Goal: Information Seeking & Learning: Learn about a topic

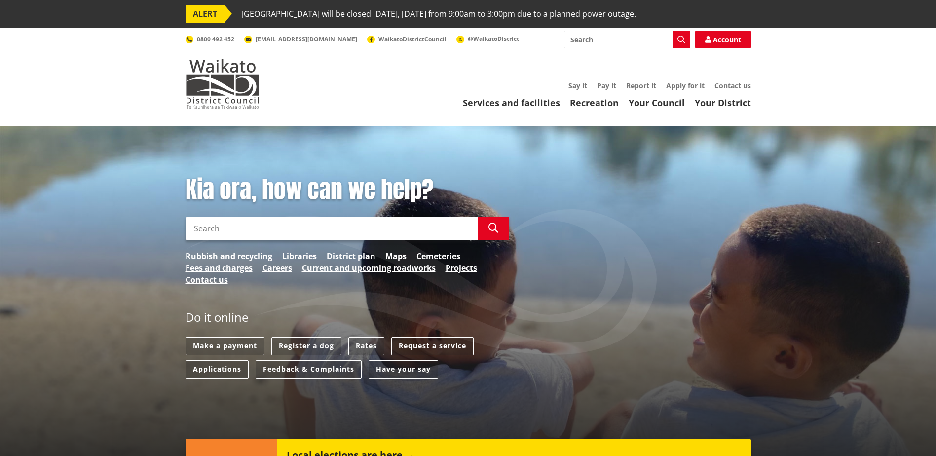
click at [609, 36] on input "Search" at bounding box center [627, 40] width 126 height 18
type input "disposal of hazardous chemicals"
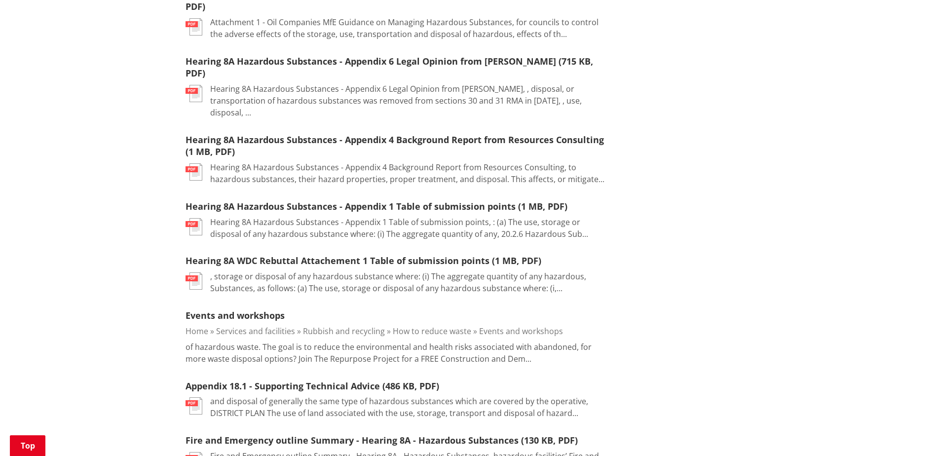
scroll to position [592, 0]
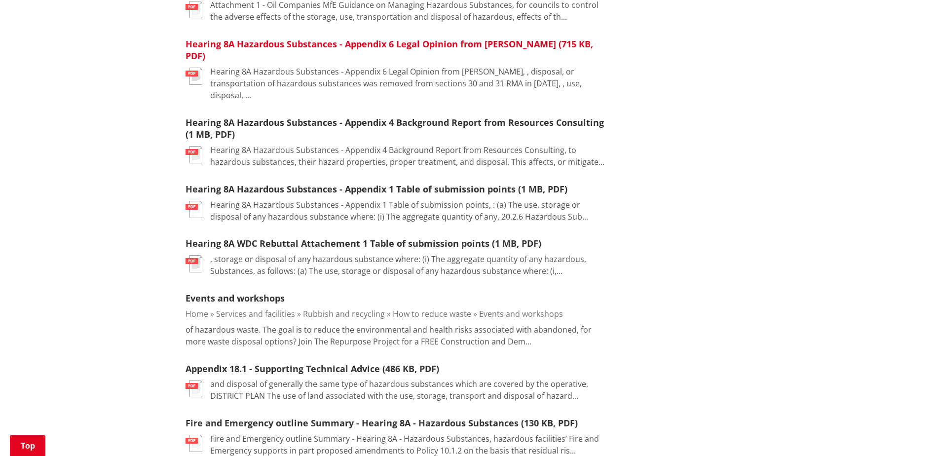
click at [435, 38] on link "Hearing 8A Hazardous Substances - Appendix 6 Legal Opinion from [PERSON_NAME] (…" at bounding box center [388, 50] width 407 height 24
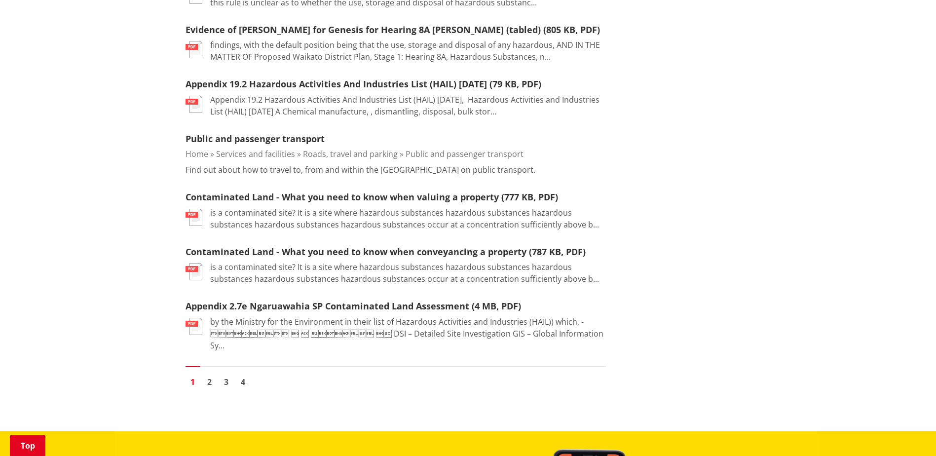
scroll to position [1233, 0]
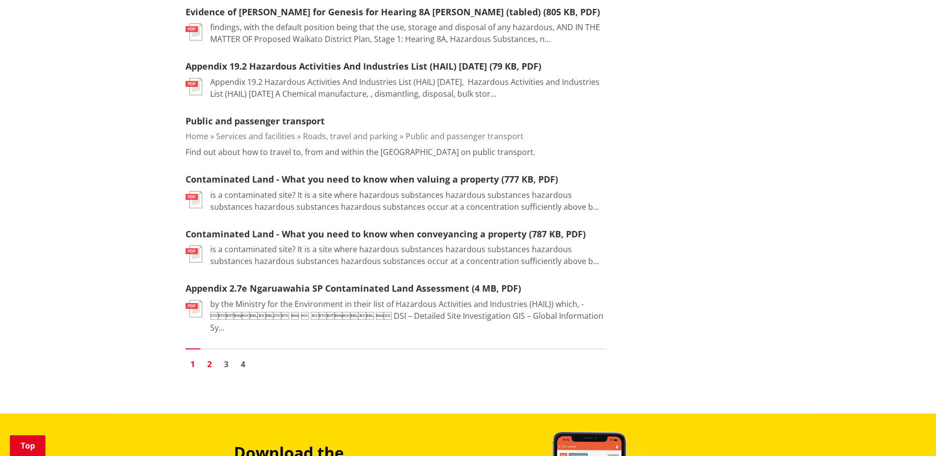
click at [207, 357] on link "2" at bounding box center [209, 364] width 15 height 15
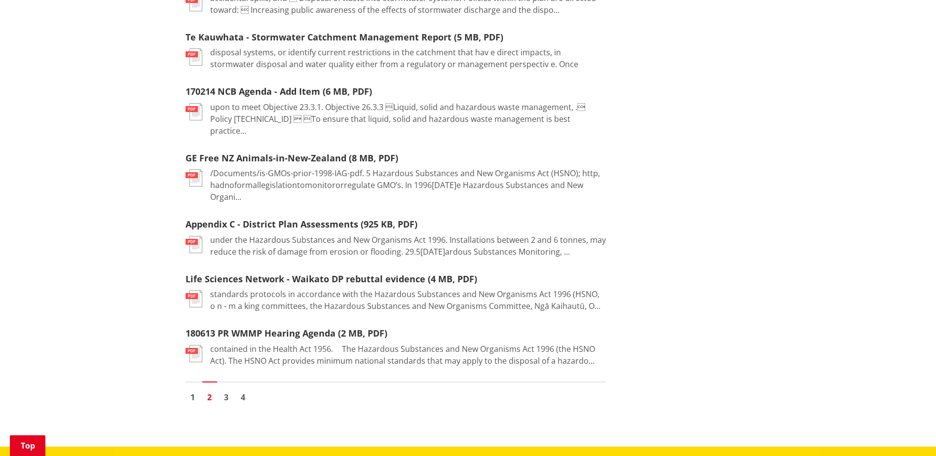
scroll to position [1085, 0]
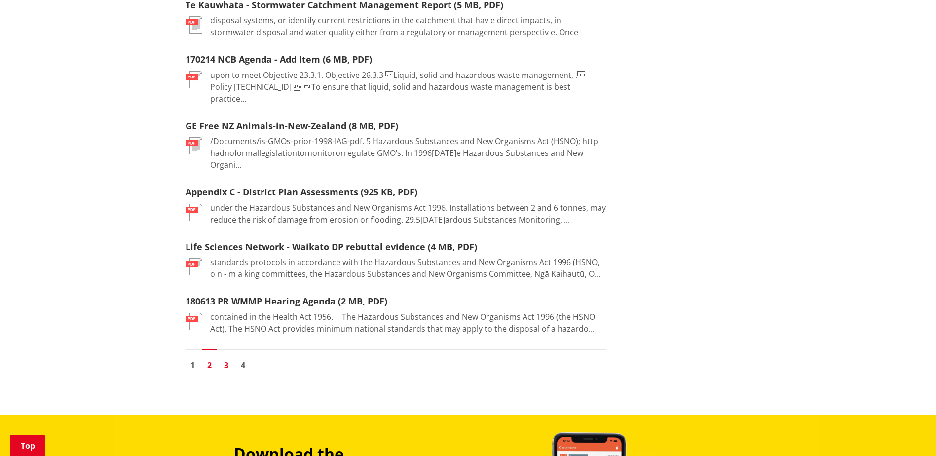
click at [229, 358] on link "3" at bounding box center [226, 365] width 15 height 15
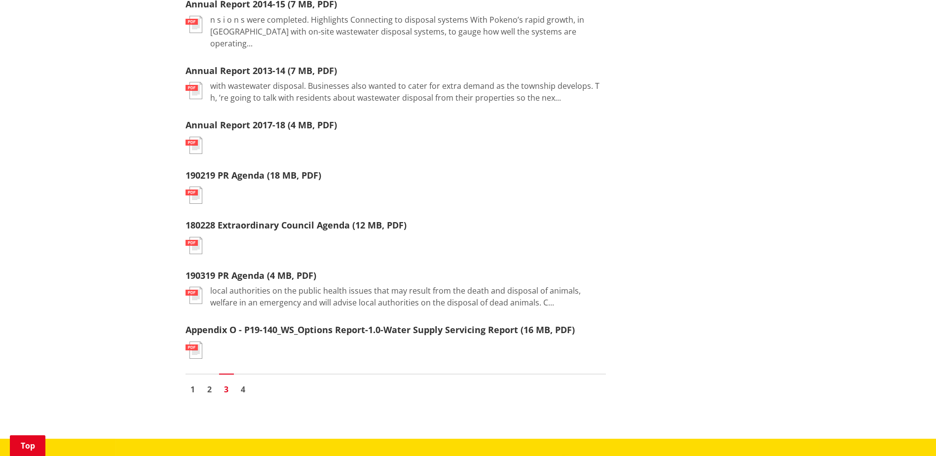
scroll to position [1036, 0]
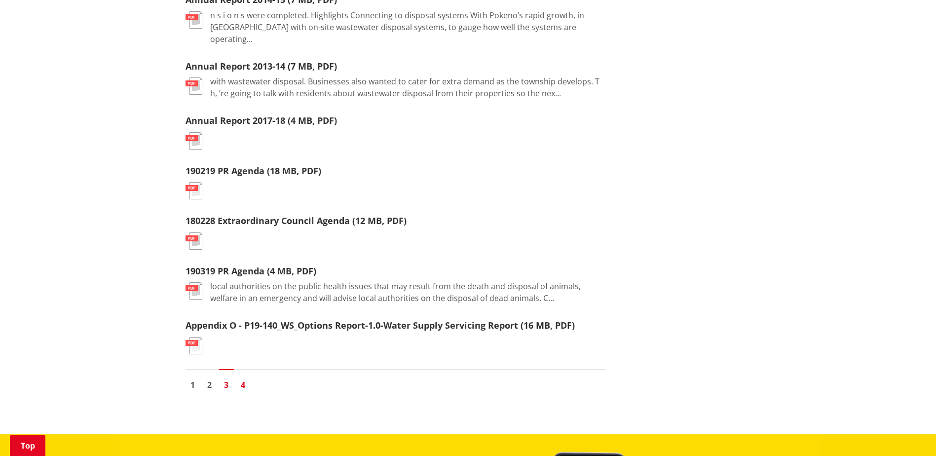
click at [246, 377] on link "4" at bounding box center [243, 384] width 15 height 15
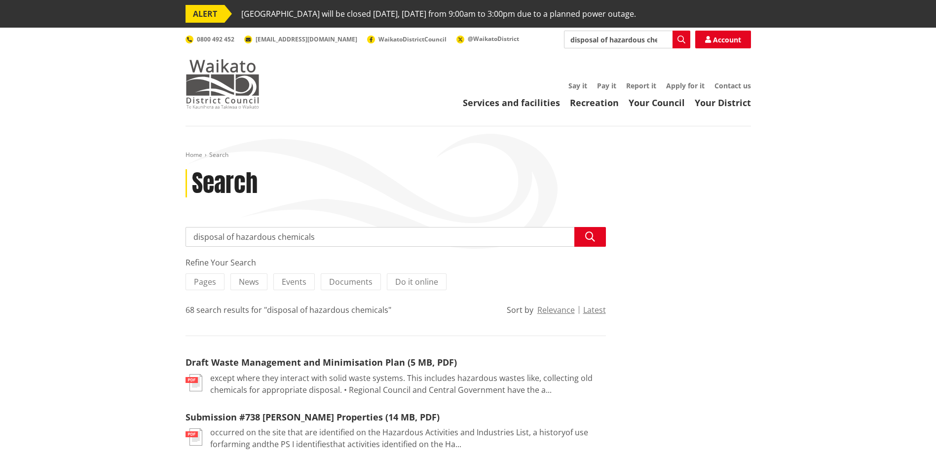
click at [217, 93] on img at bounding box center [222, 83] width 74 height 49
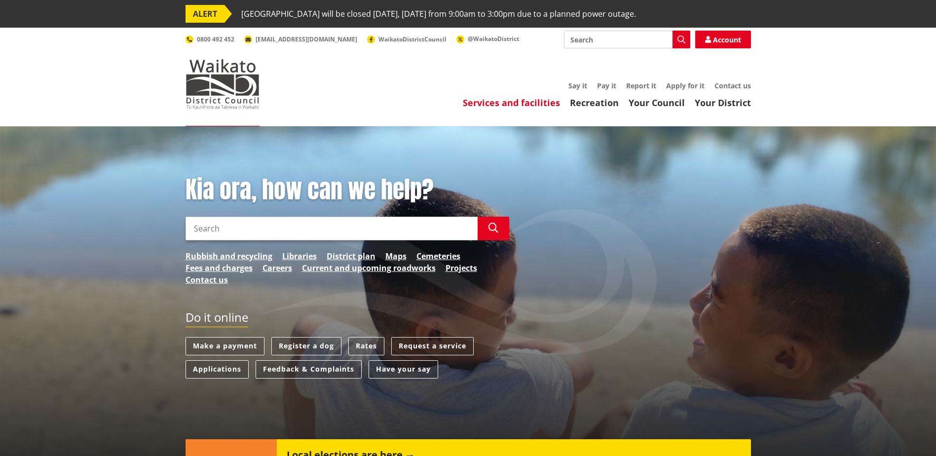
click at [536, 105] on link "Services and facilities" at bounding box center [511, 103] width 97 height 12
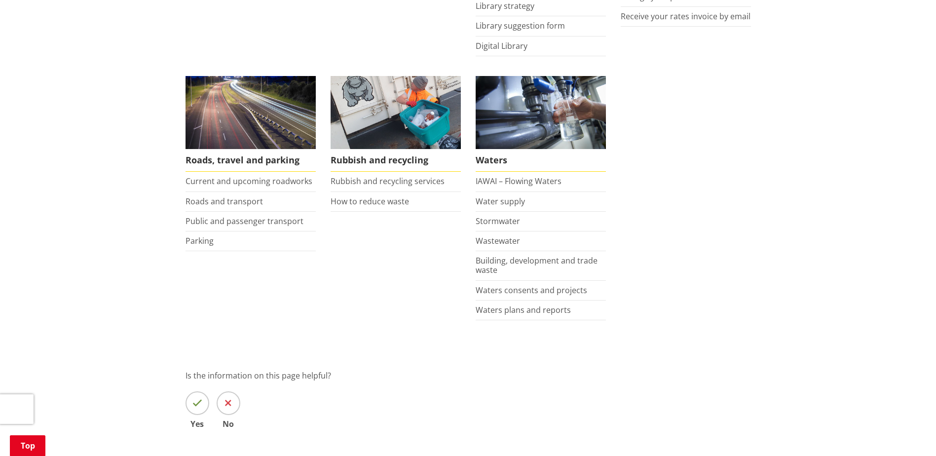
scroll to position [690, 0]
